Goal: Task Accomplishment & Management: Use online tool/utility

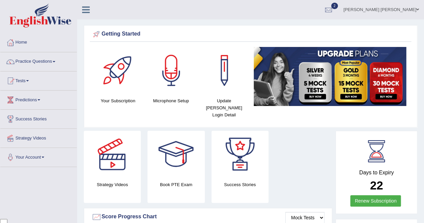
scroll to position [1555, 0]
click at [25, 82] on link "Tests" at bounding box center [38, 79] width 76 height 17
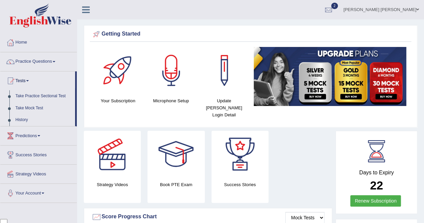
click at [32, 110] on link "Take Mock Test" at bounding box center [43, 108] width 63 height 12
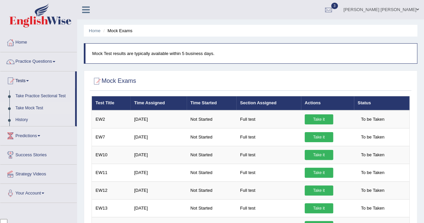
scroll to position [1555, 0]
click at [324, 171] on link "Take it" at bounding box center [319, 173] width 28 height 10
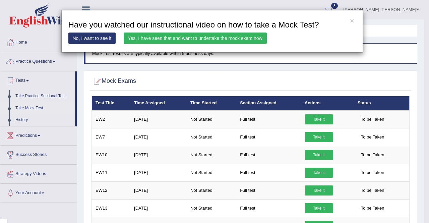
click at [185, 38] on link "Yes, I have seen that and want to undertake the mock exam now" at bounding box center [195, 37] width 143 height 11
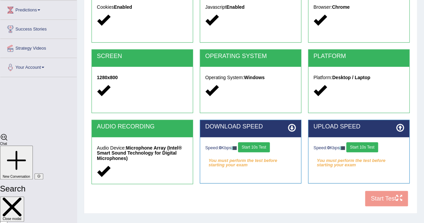
scroll to position [101, 0]
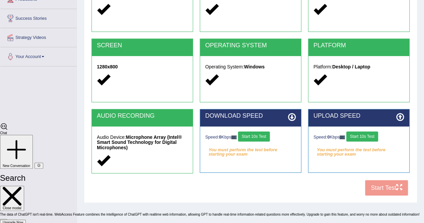
click at [261, 132] on button "Start 10s Test" at bounding box center [254, 136] width 32 height 10
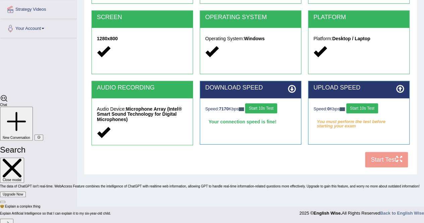
click at [372, 109] on button "Start 10s Test" at bounding box center [362, 108] width 32 height 10
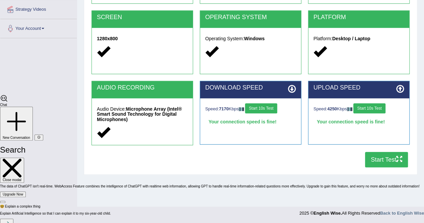
click at [383, 164] on button "Start Test" at bounding box center [386, 159] width 43 height 15
